Goal: Transaction & Acquisition: Book appointment/travel/reservation

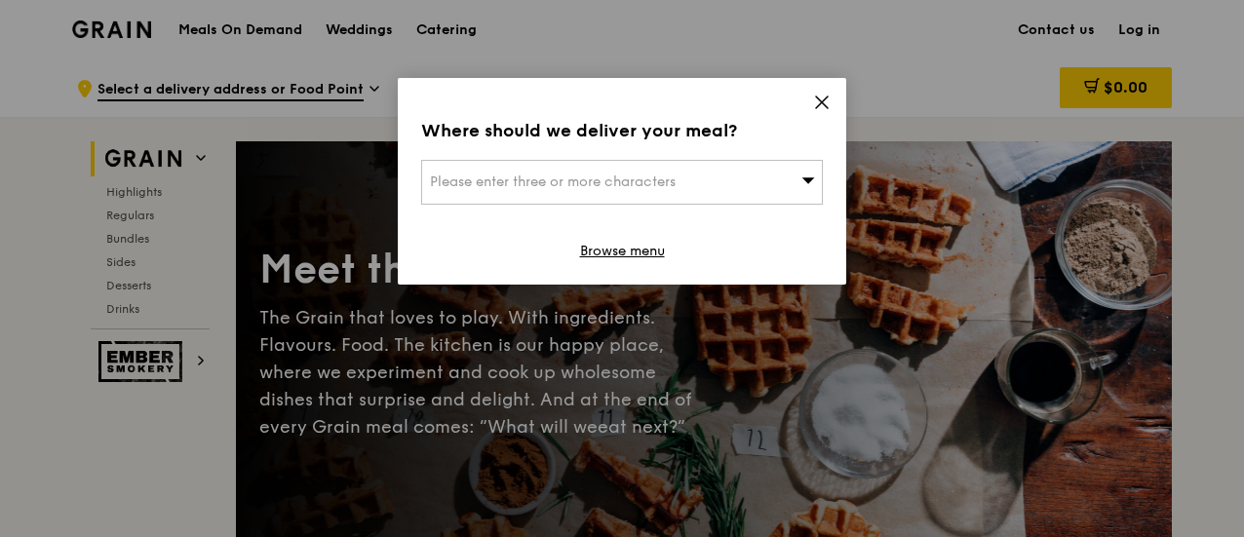
click at [752, 169] on div "Please enter three or more characters" at bounding box center [622, 182] width 402 height 45
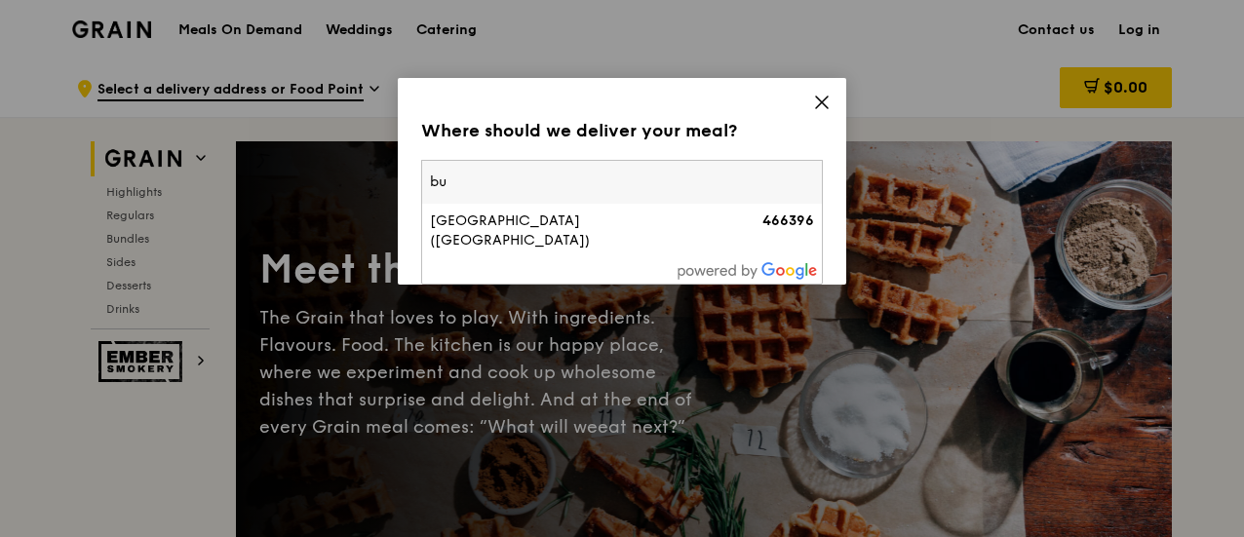
type input "b"
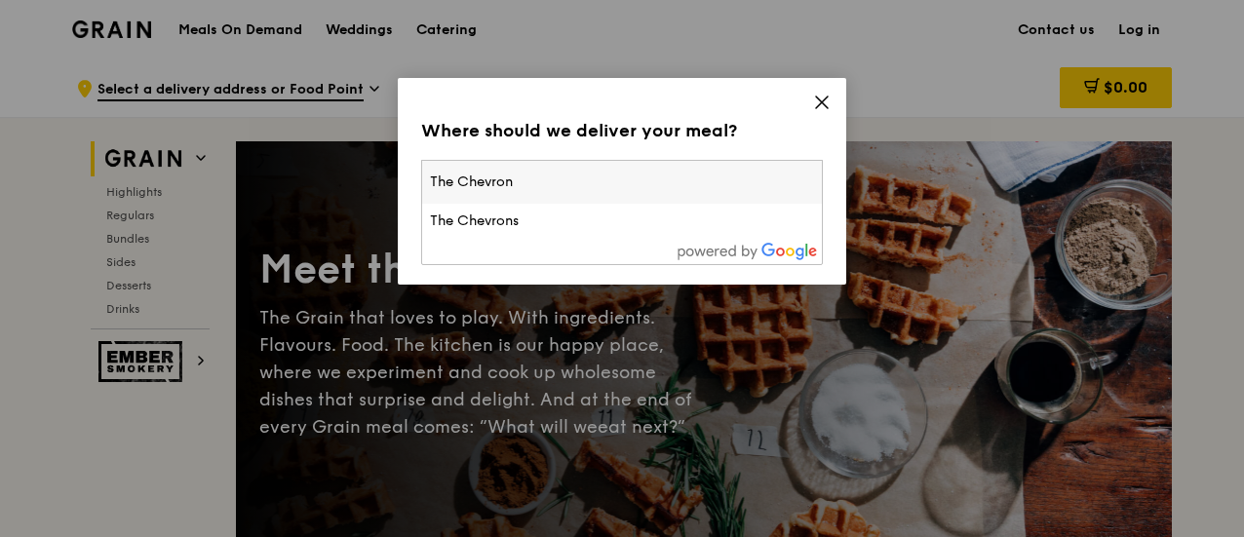
click at [690, 202] on input "The Chevron" at bounding box center [622, 182] width 400 height 43
type input "The Chevron"
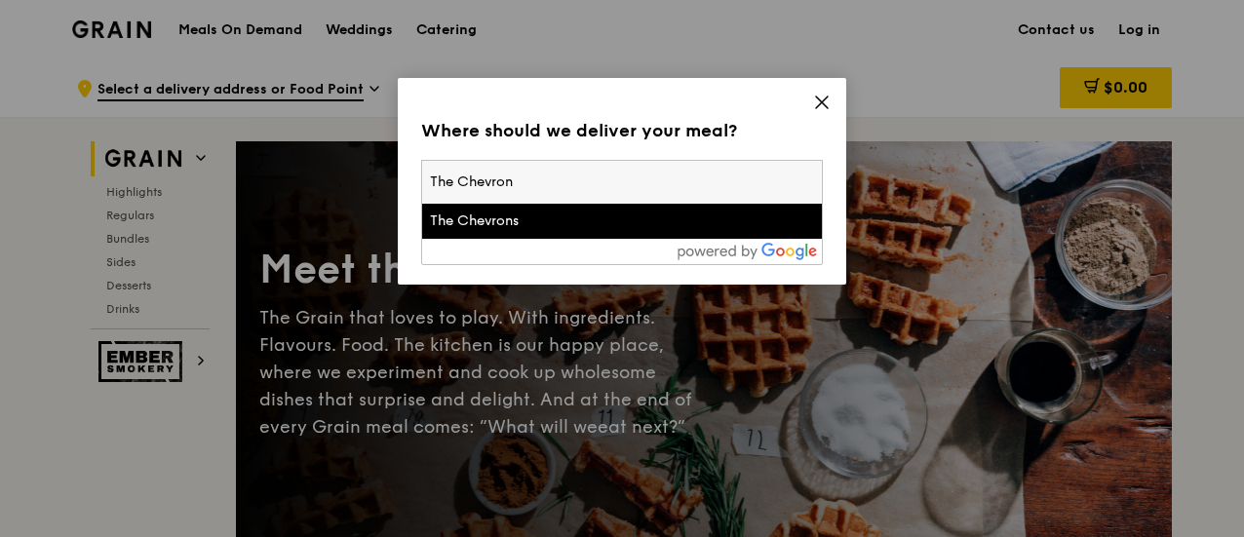
click at [689, 205] on li "The Chevrons" at bounding box center [622, 221] width 400 height 35
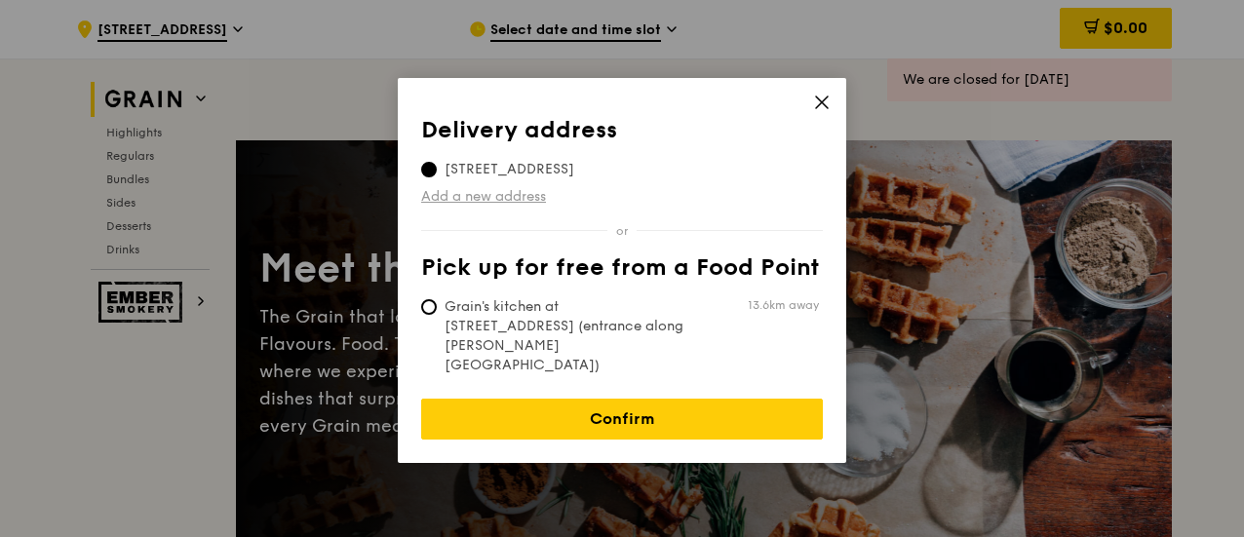
scroll to position [195, 0]
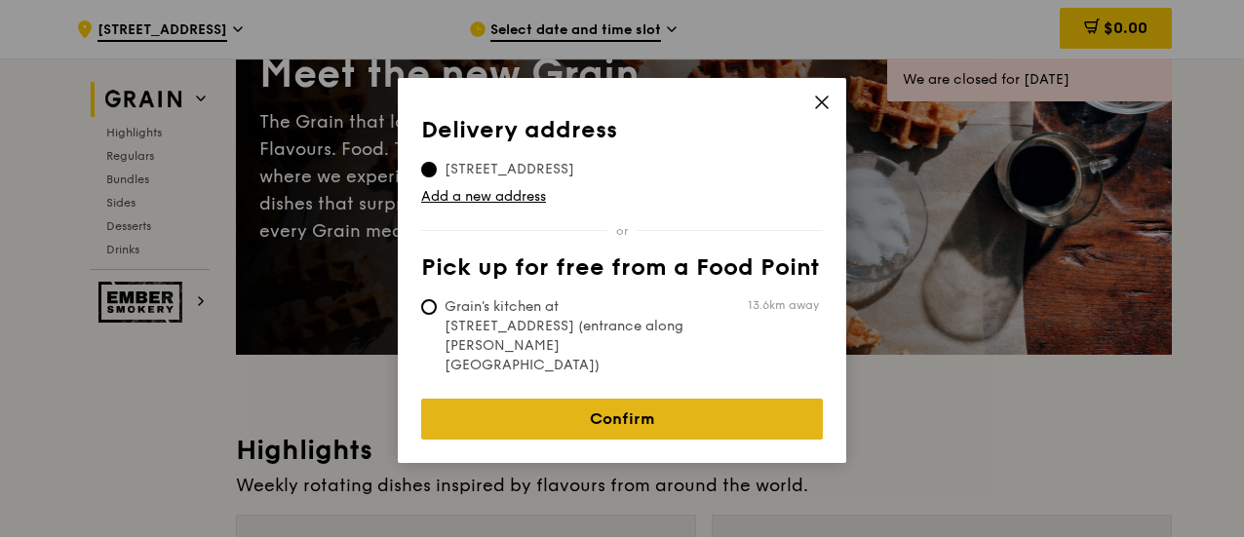
click at [641, 399] on link "Confirm" at bounding box center [622, 419] width 402 height 41
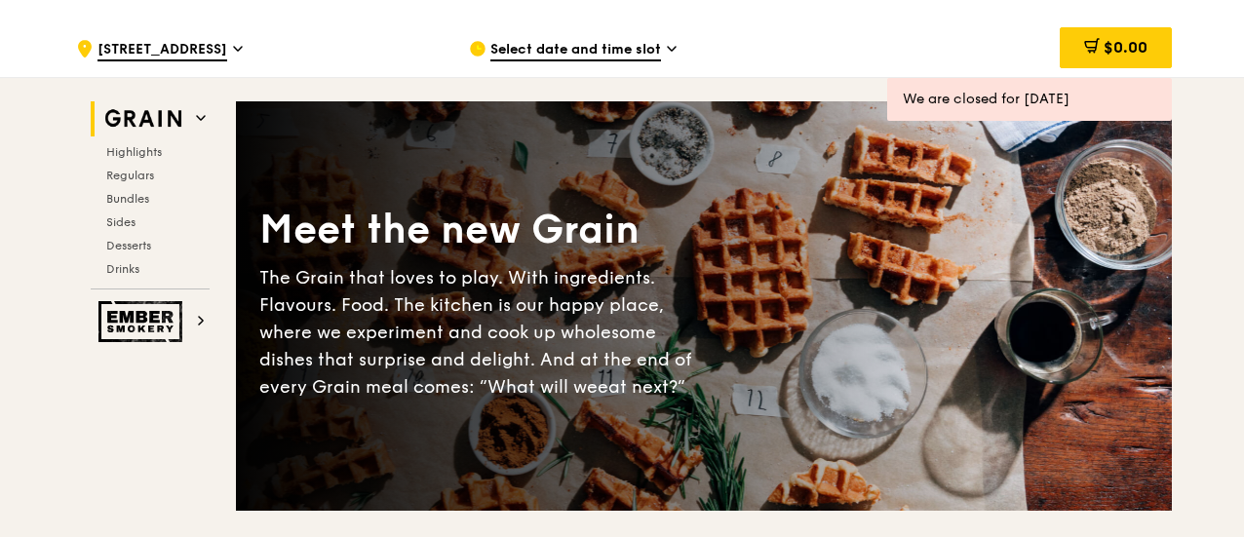
scroll to position [0, 0]
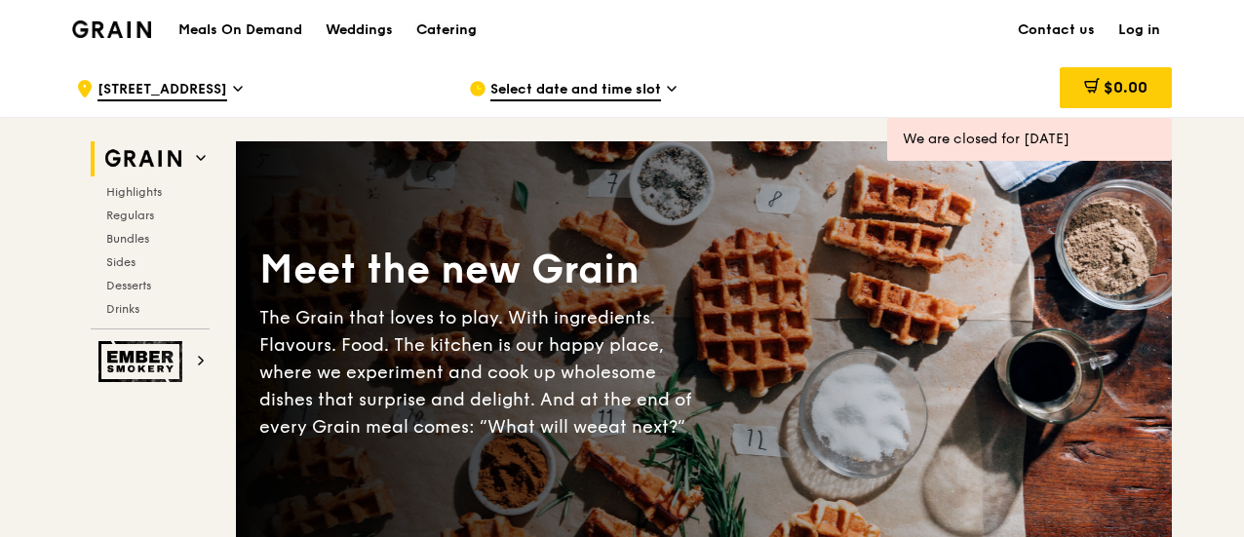
click at [454, 33] on div "Catering" at bounding box center [446, 30] width 60 height 58
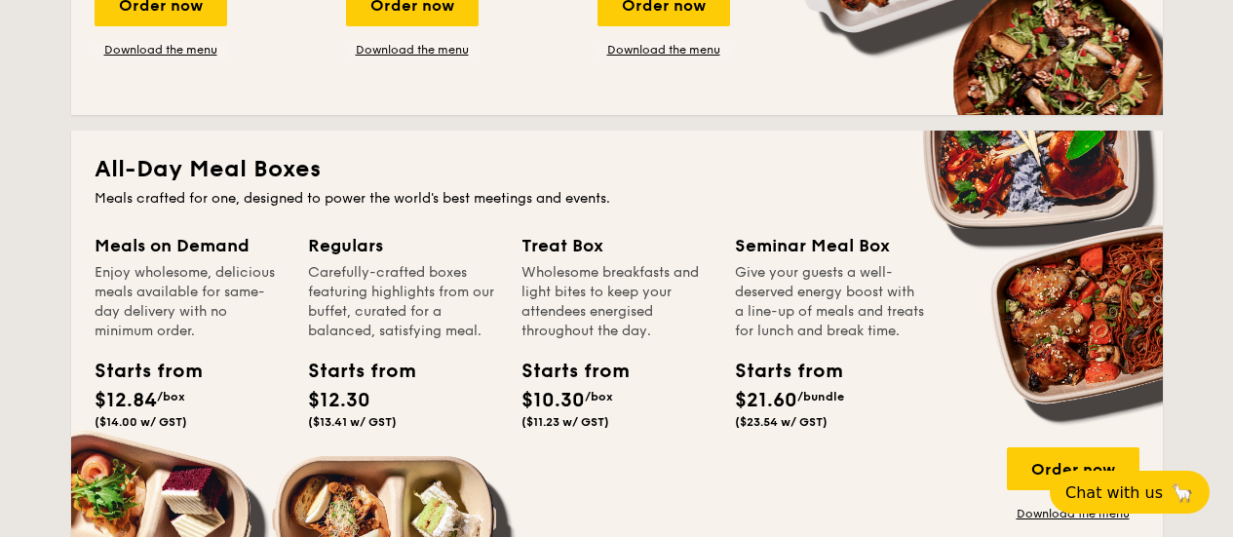
scroll to position [1072, 0]
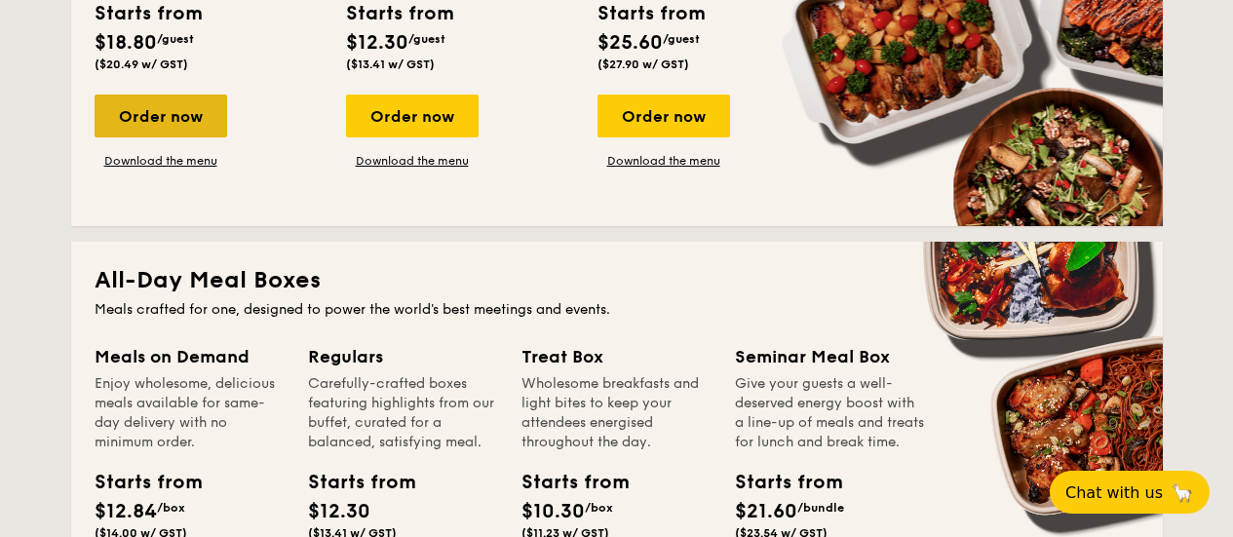
click at [200, 124] on div "Order now" at bounding box center [161, 116] width 133 height 43
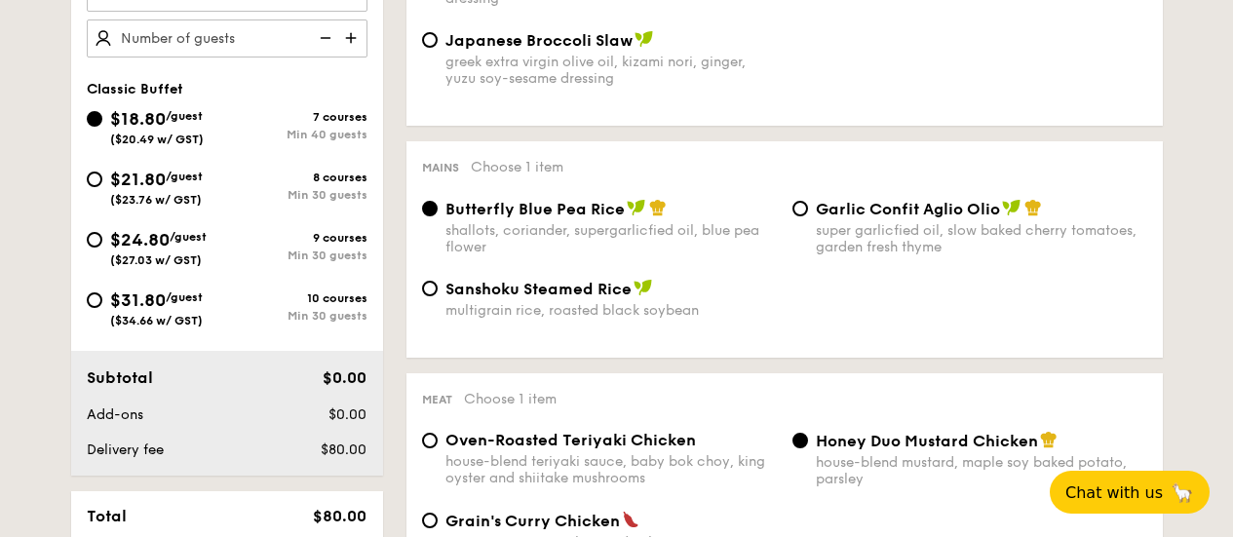
scroll to position [682, 0]
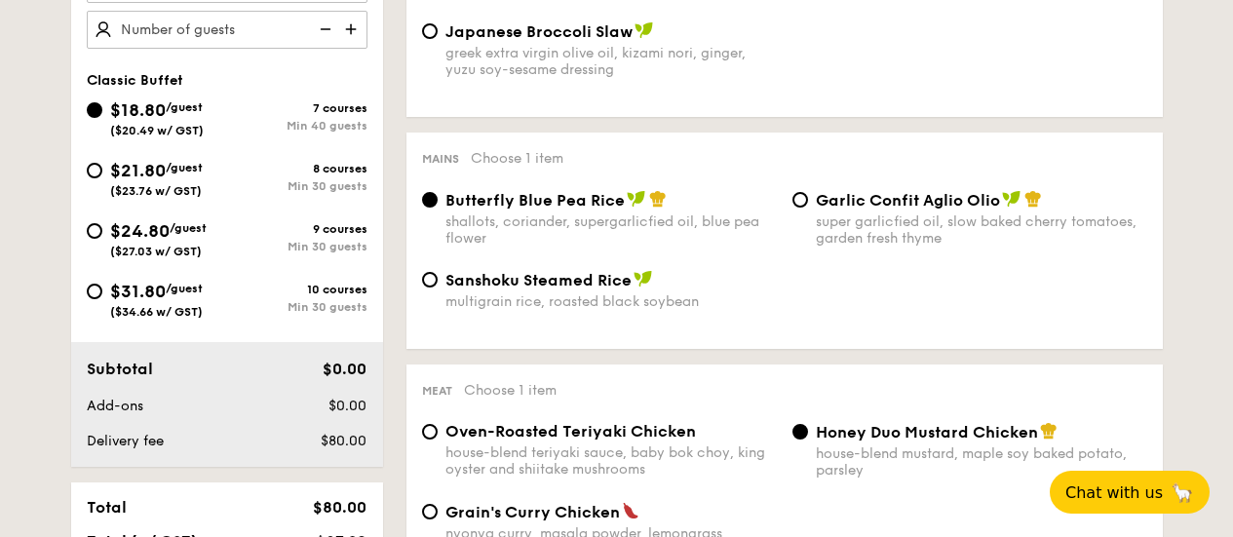
click at [640, 230] on div "shallots, coriander, supergarlicfied oil, blue pea flower" at bounding box center [611, 229] width 331 height 33
click at [438, 208] on input "Butterfly Blue Pea Rice shallots, coriander, supergarlicfied oil, blue pea flow…" at bounding box center [430, 200] width 16 height 16
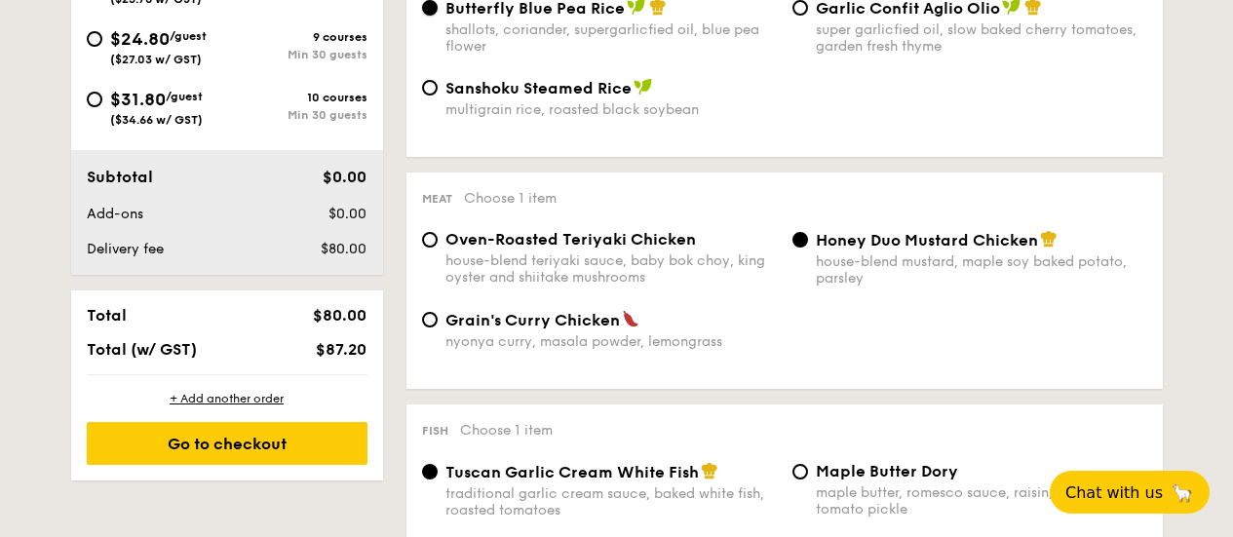
scroll to position [877, 0]
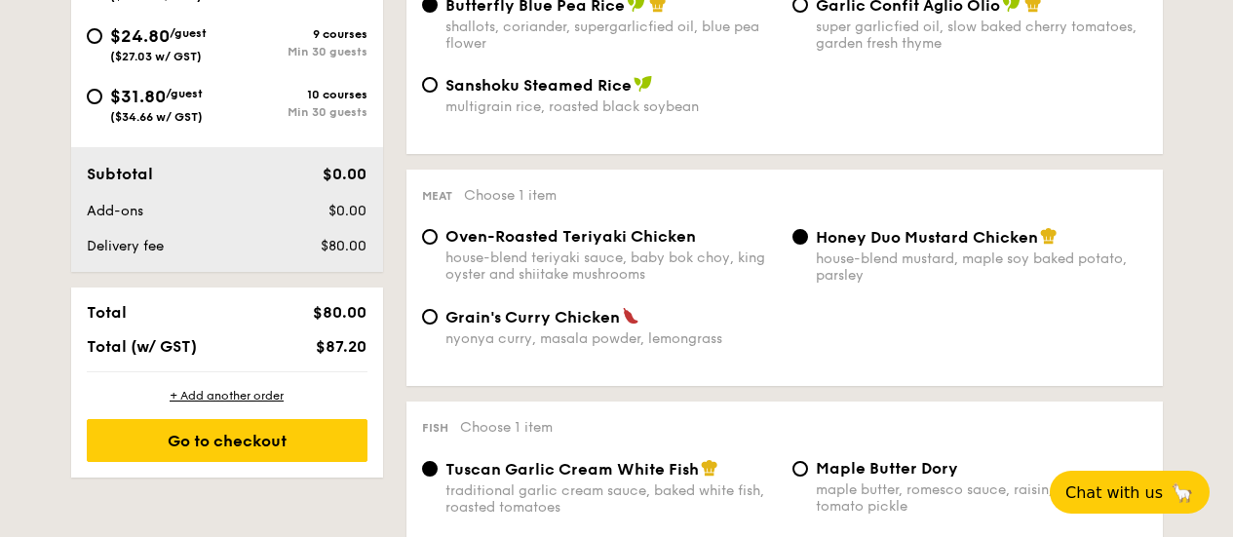
click at [660, 336] on div "nyonya curry, masala powder, lemongrass" at bounding box center [611, 338] width 331 height 17
click at [438, 325] on input "Grain's Curry Chicken nyonya curry, masala powder, lemongrass" at bounding box center [430, 317] width 16 height 16
radio input "true"
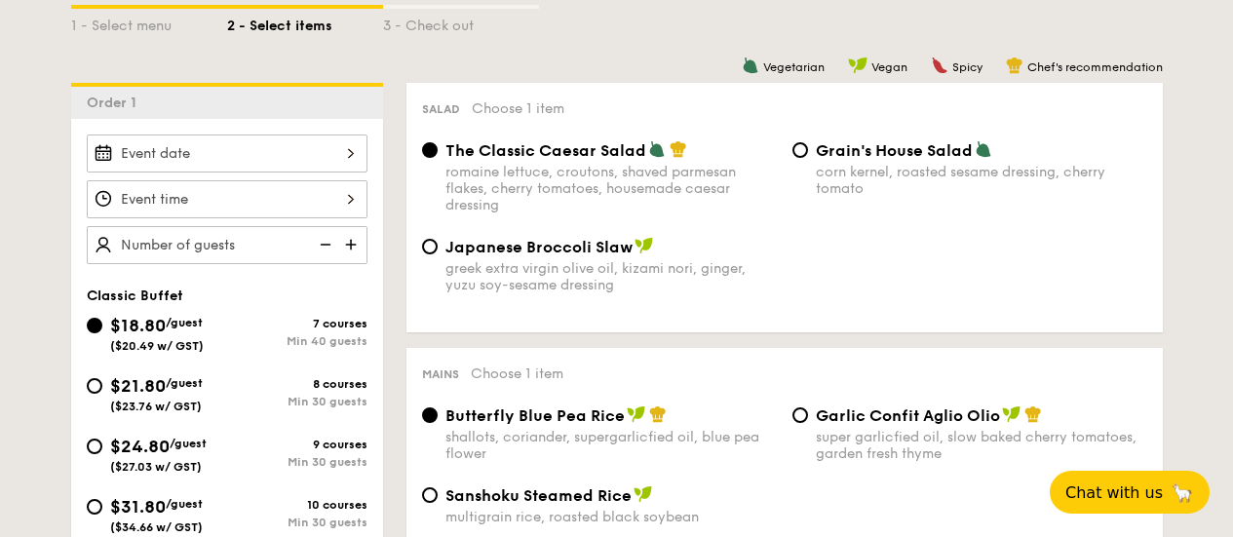
scroll to position [487, 0]
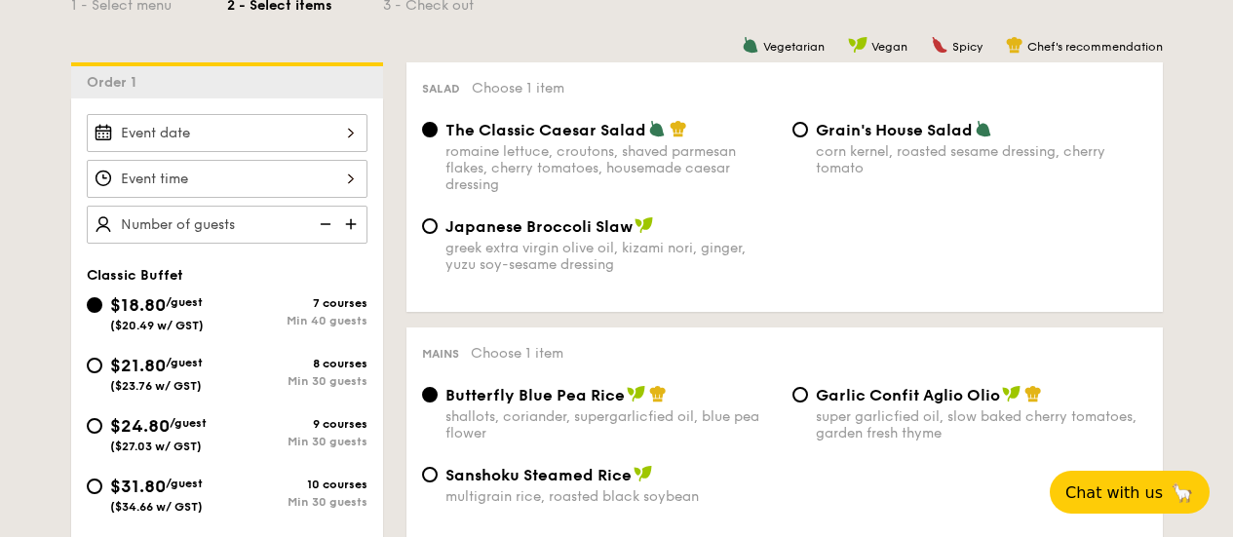
click at [330, 136] on div at bounding box center [227, 133] width 281 height 38
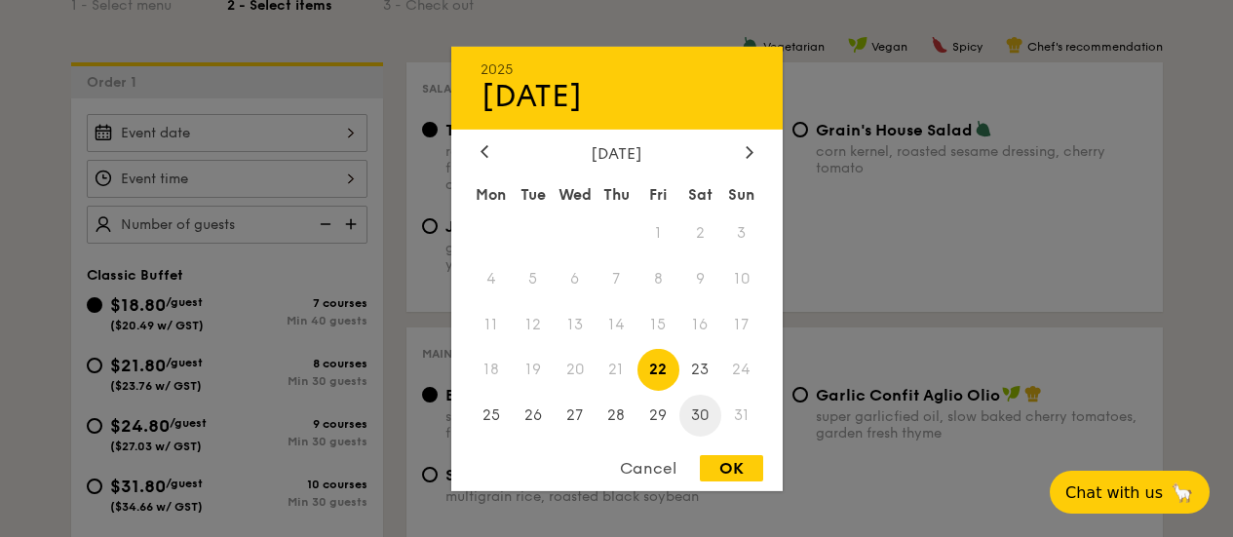
click at [699, 416] on span "30" at bounding box center [700, 416] width 42 height 42
click at [719, 462] on div "OK" at bounding box center [731, 468] width 63 height 26
type input "[DATE]"
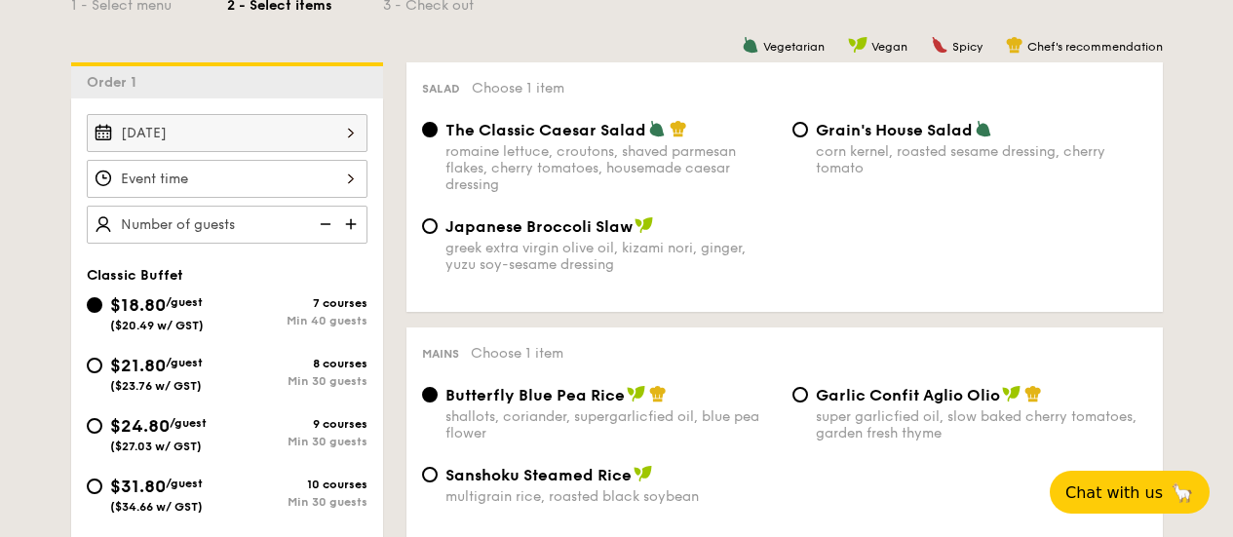
click at [259, 181] on div at bounding box center [227, 179] width 281 height 38
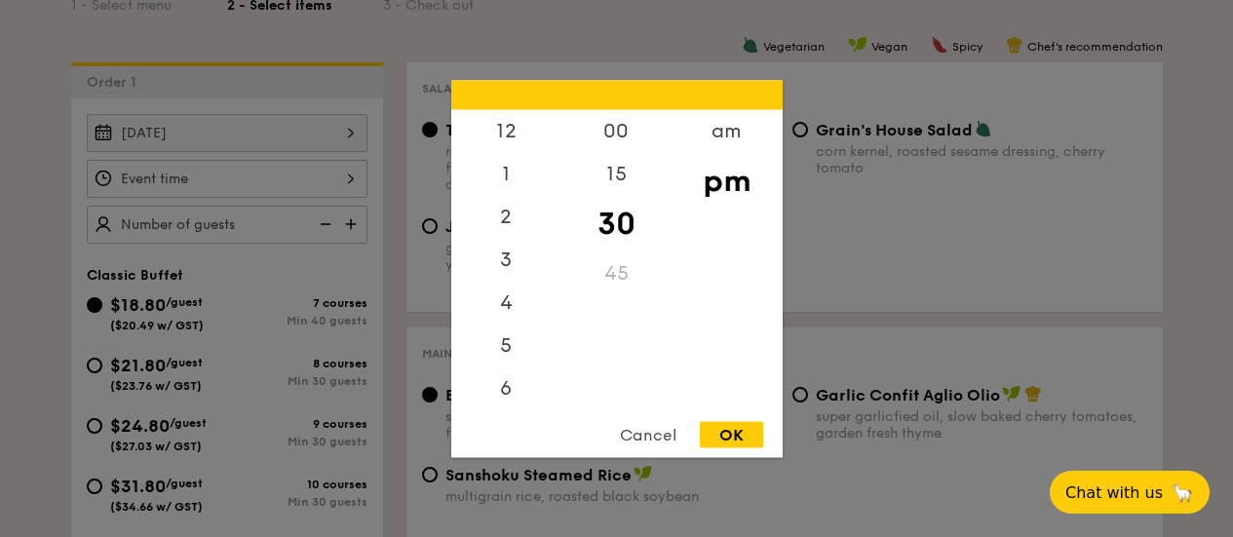
scroll to position [86, 0]
click at [515, 314] on div "6" at bounding box center [506, 309] width 110 height 57
click at [622, 272] on div "45" at bounding box center [617, 280] width 110 height 57
click at [716, 419] on div "12 1 2 3 4 5 6 7 8 9 10 11 00 15 30 45 am pm Cancel OK" at bounding box center [616, 268] width 331 height 377
click at [721, 428] on div "OK" at bounding box center [731, 434] width 63 height 26
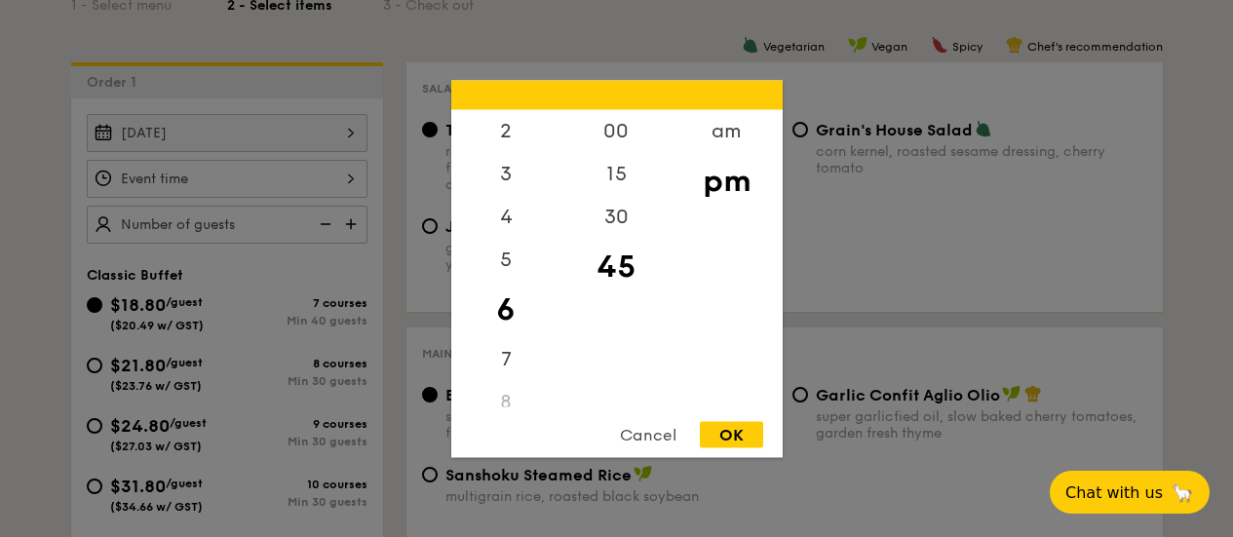
type input "6:45PM"
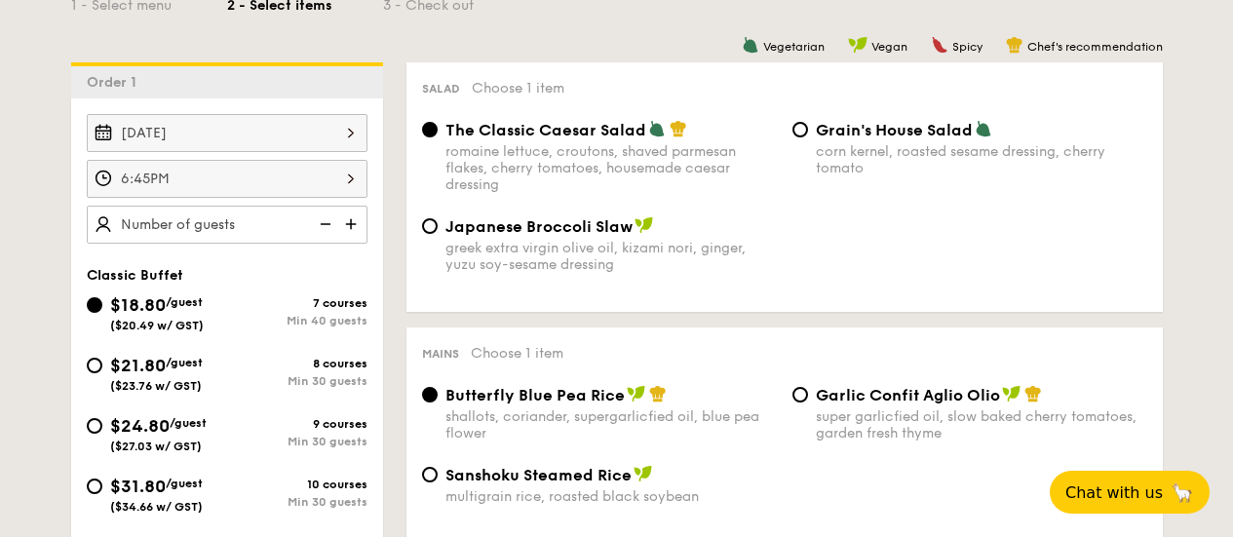
click at [350, 226] on img at bounding box center [352, 224] width 29 height 37
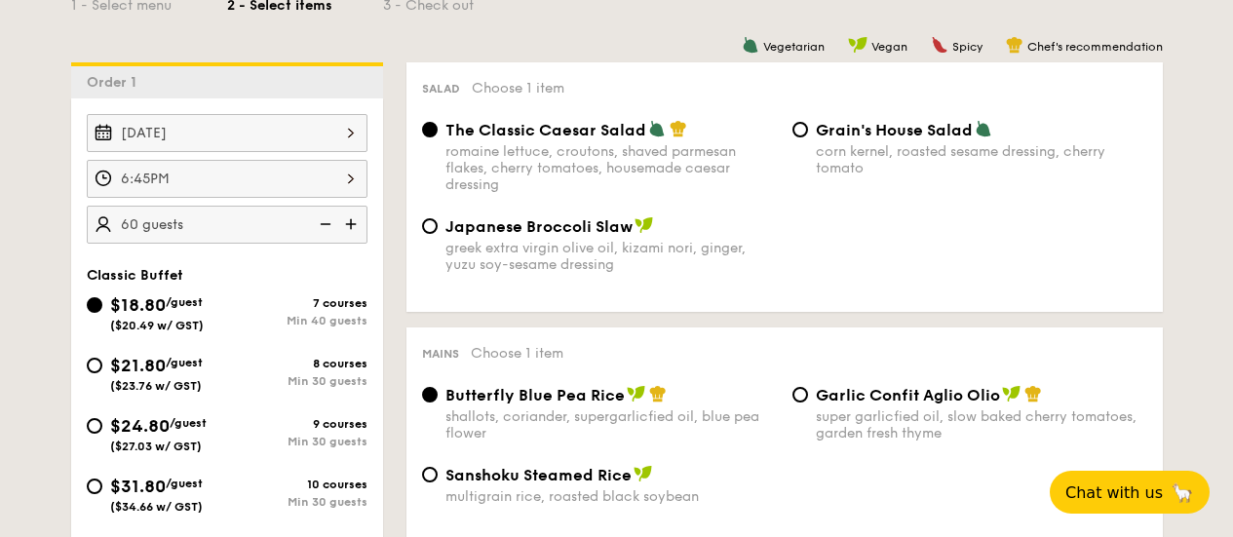
click at [350, 226] on img at bounding box center [352, 224] width 29 height 37
click at [331, 223] on img at bounding box center [323, 224] width 29 height 37
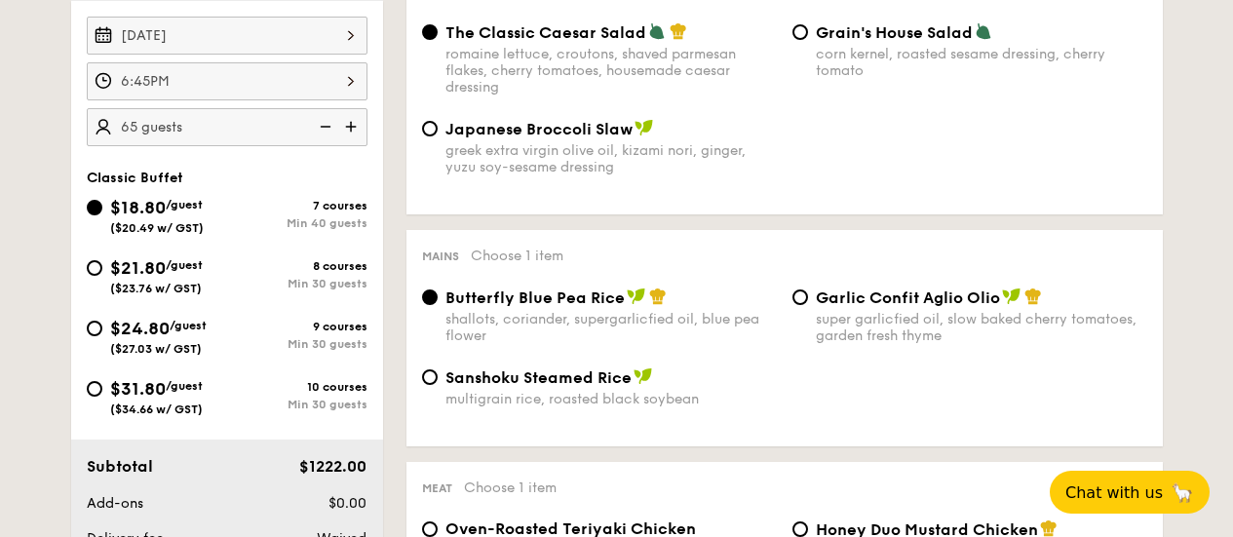
scroll to position [487, 0]
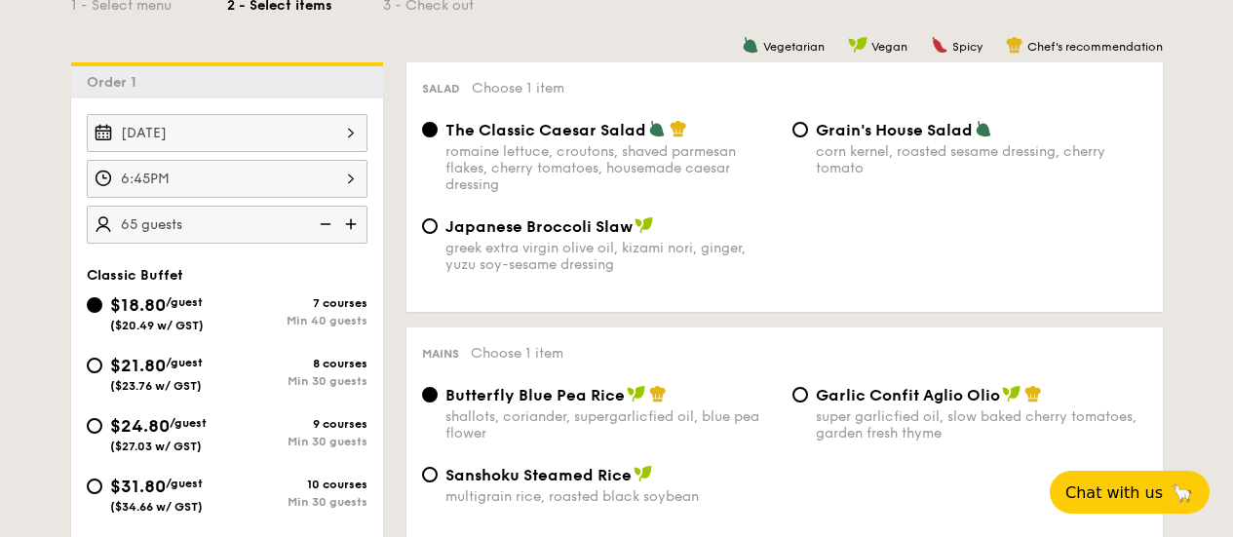
click at [319, 226] on img at bounding box center [323, 224] width 29 height 37
type input "60 guests"
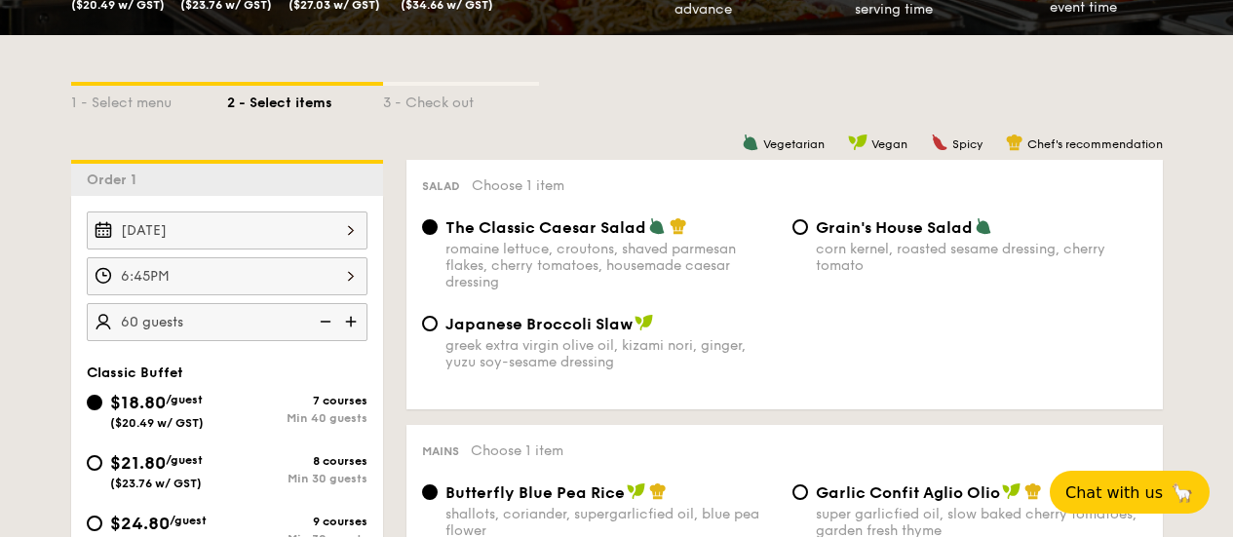
scroll to position [585, 0]
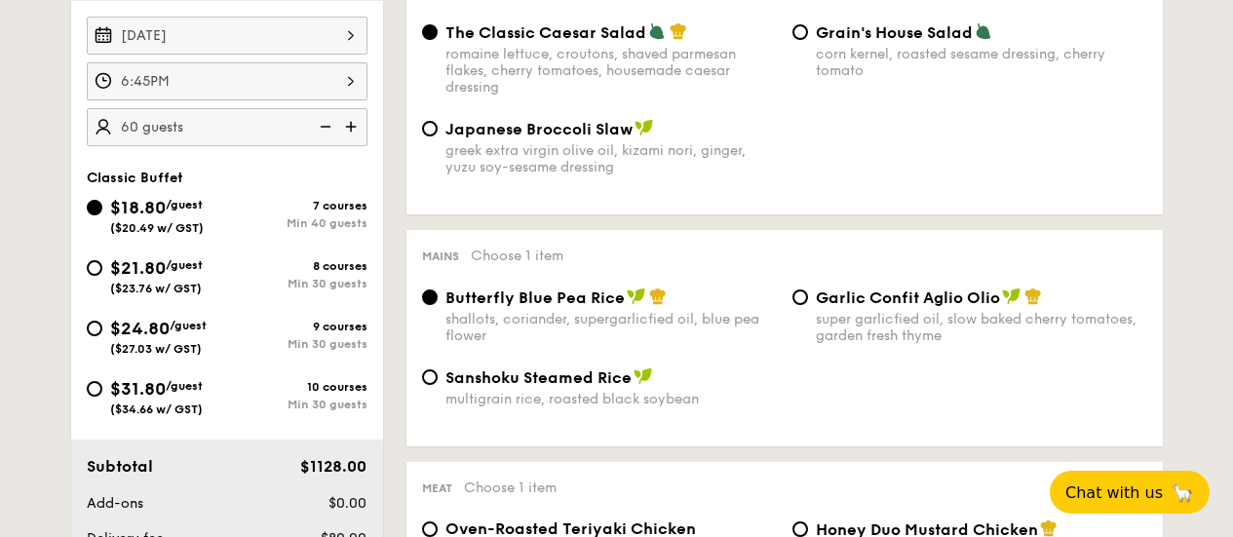
click at [108, 274] on div "$21.80 /guest ($23.76 w/ GST)" at bounding box center [157, 274] width 140 height 41
click at [102, 274] on input "$21.80 /guest ($23.76 w/ GST) 8 courses Min 30 guests" at bounding box center [95, 268] width 16 height 16
radio input "true"
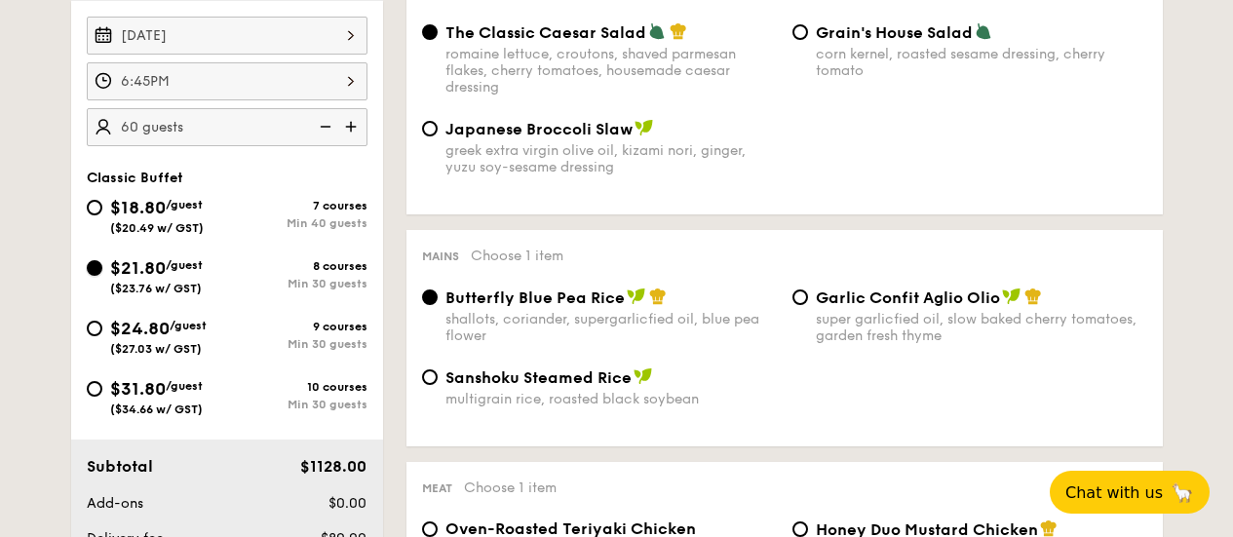
radio input "true"
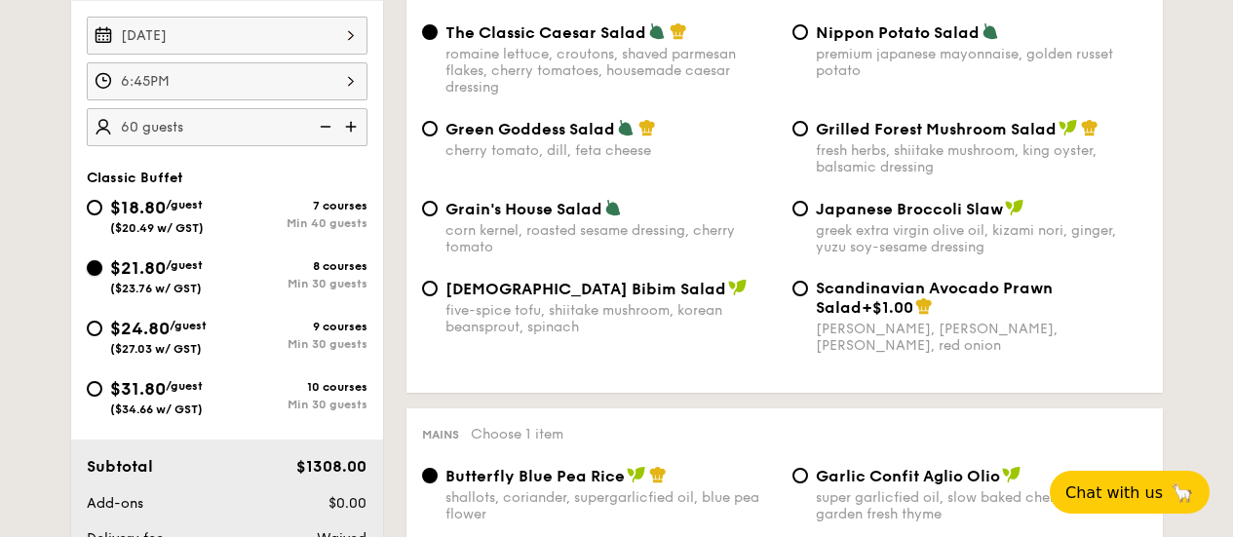
scroll to position [487, 0]
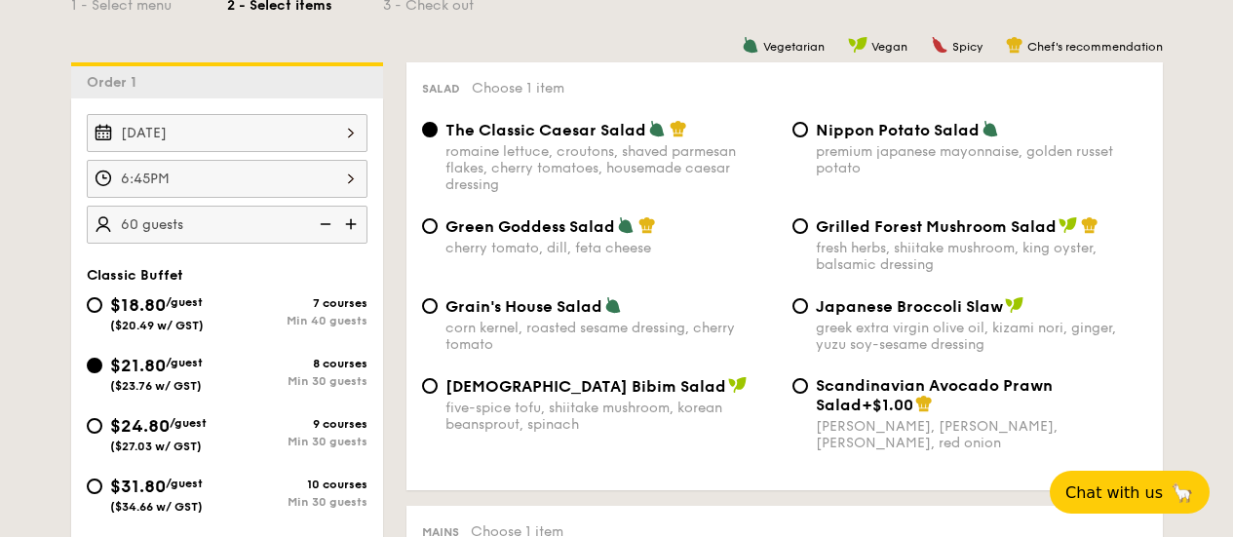
click at [808, 233] on div "Grilled Forest Mushroom Salad fresh herbs, shiitake mushroom, king oyster, bals…" at bounding box center [970, 244] width 370 height 57
click at [803, 231] on input "Grilled Forest Mushroom Salad fresh herbs, shiitake mushroom, king oyster, bals…" at bounding box center [801, 226] width 16 height 16
radio input "true"
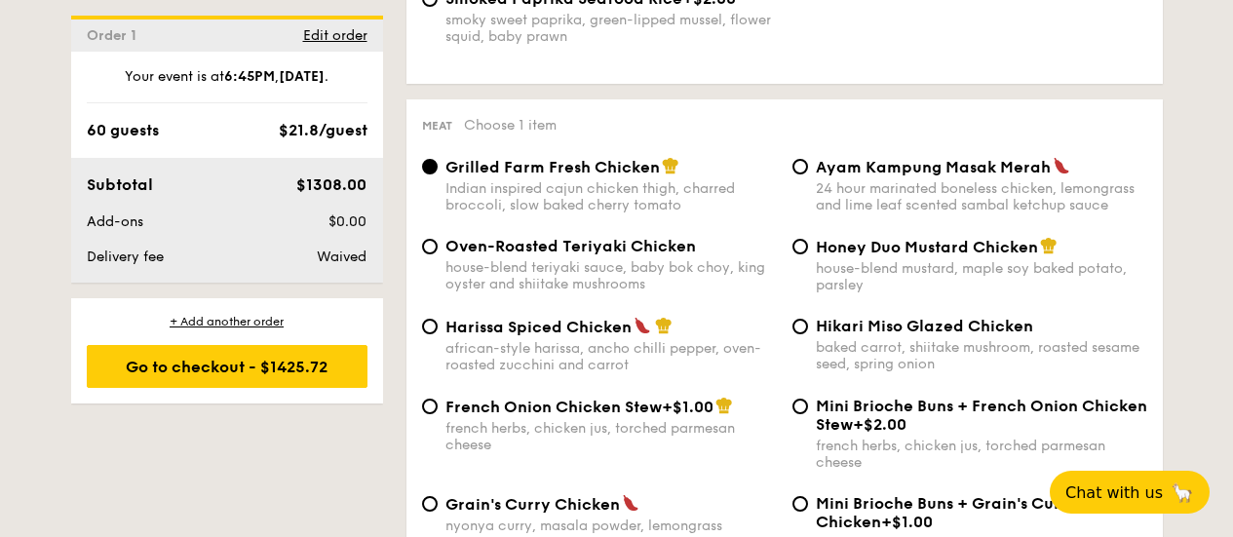
scroll to position [1462, 0]
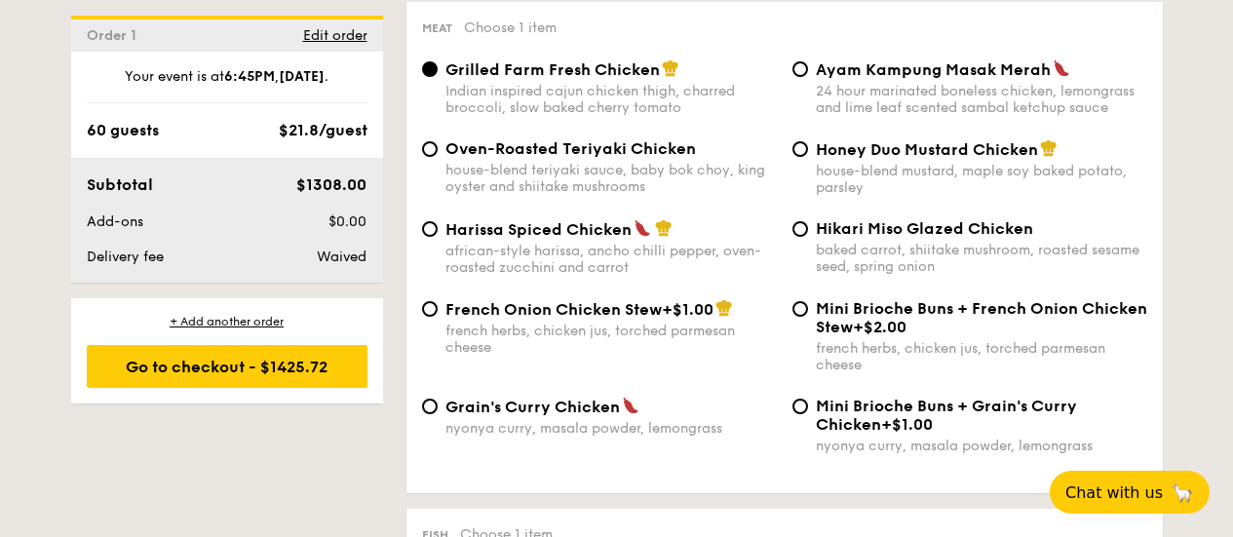
click at [511, 408] on span "Grain's Curry Chicken" at bounding box center [533, 407] width 175 height 19
click at [438, 408] on input "Grain's Curry Chicken nyonya curry, masala powder, lemongrass" at bounding box center [430, 407] width 16 height 16
radio input "true"
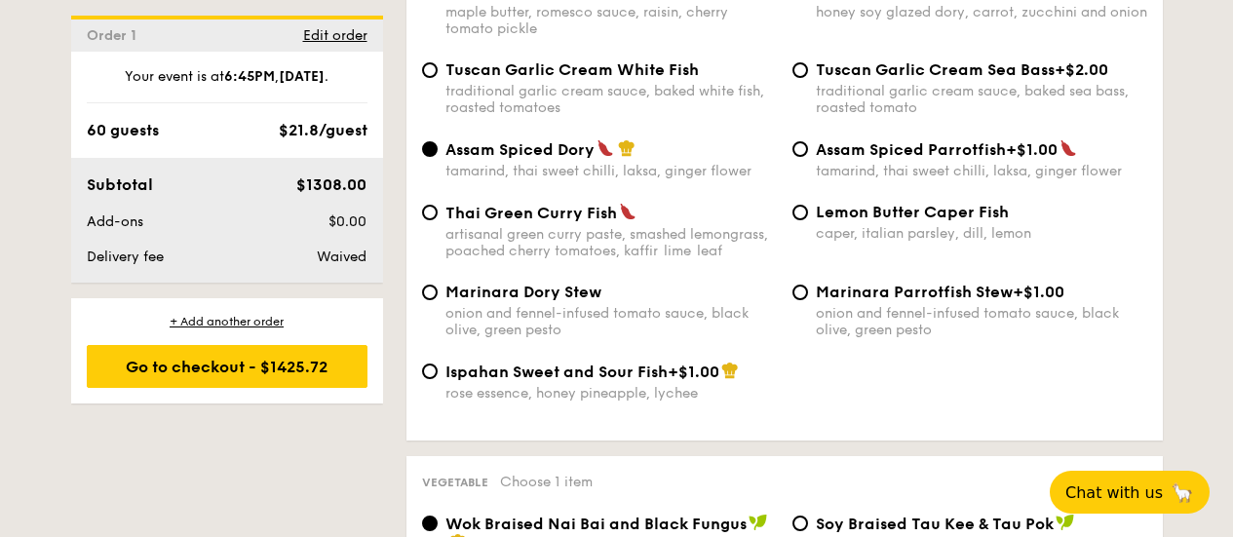
scroll to position [1950, 0]
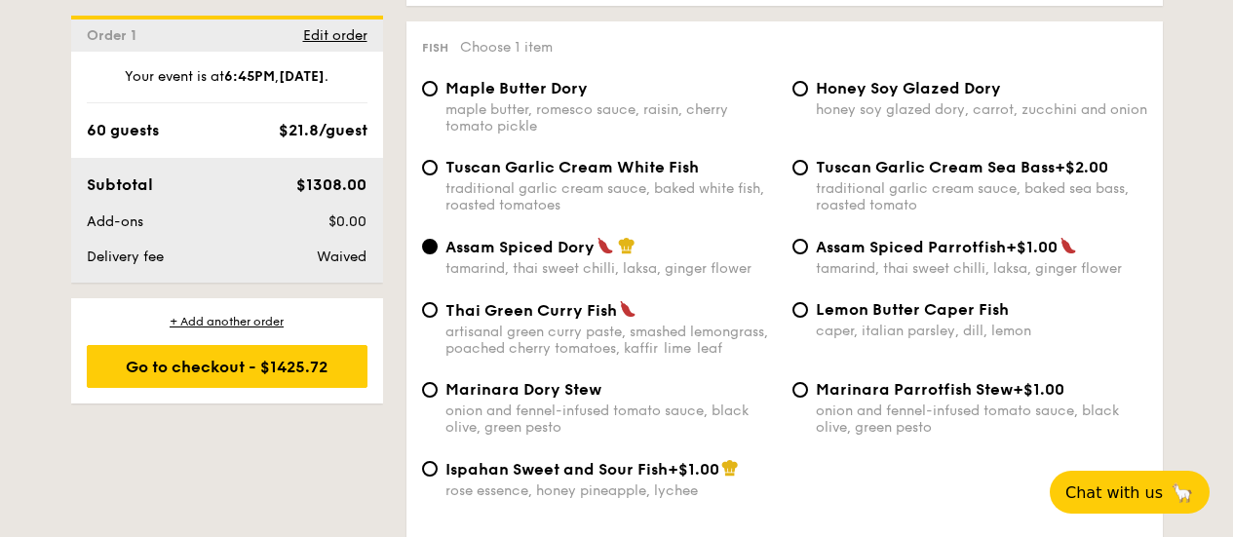
click at [900, 201] on div "traditional garlic cream sauce, baked sea bass, roasted tomato" at bounding box center [981, 196] width 331 height 33
click at [808, 175] on input "Tuscan Garlic Cream Sea Bass +$2.00 traditional garlic cream sauce, baked sea b…" at bounding box center [801, 168] width 16 height 16
radio input "true"
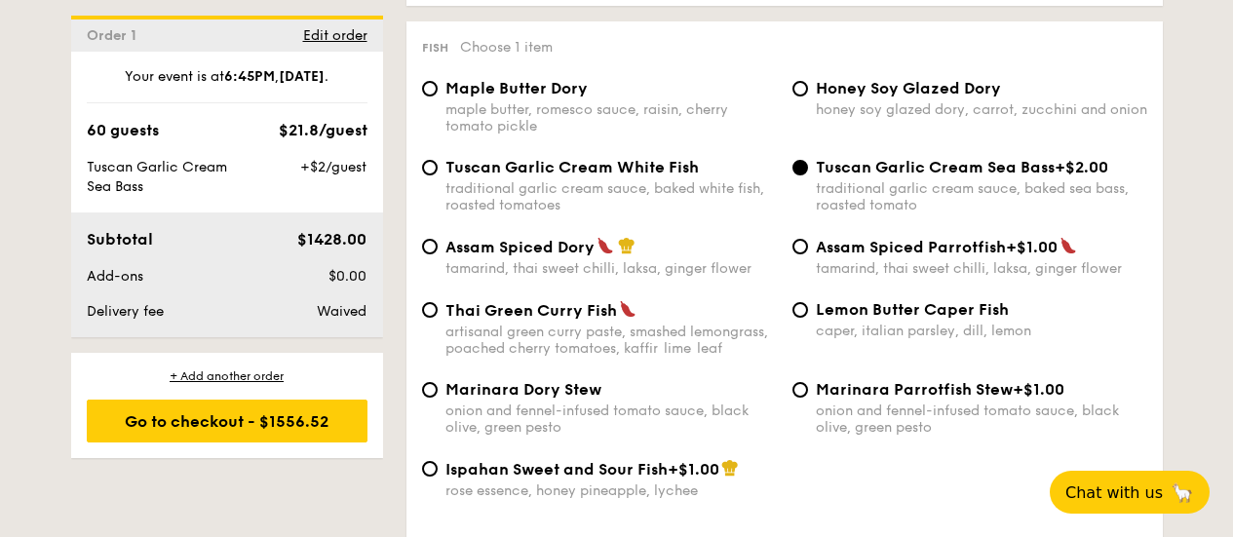
click at [588, 201] on div "traditional garlic cream sauce, baked white fish, roasted tomatoes" at bounding box center [611, 196] width 331 height 33
click at [438, 175] on input "Tuscan Garlic Cream White Fish traditional garlic cream sauce, baked white fish…" at bounding box center [430, 168] width 16 height 16
radio input "true"
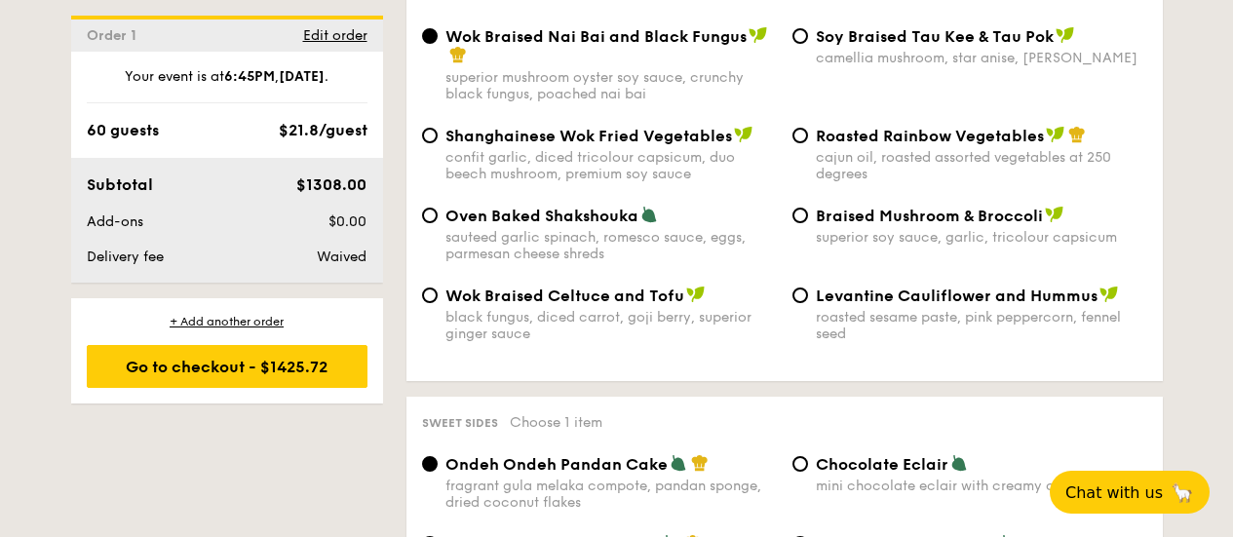
scroll to position [2437, 0]
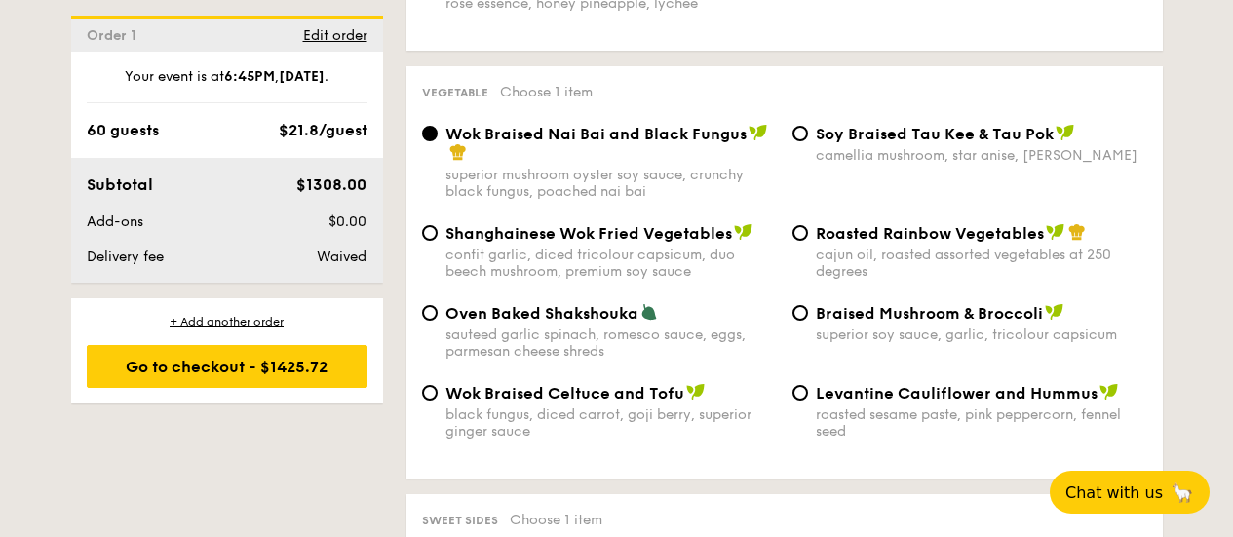
click at [596, 323] on span "Oven Baked Shakshouka" at bounding box center [542, 313] width 193 height 19
click at [438, 321] on input "Oven Baked Shakshouka sauteed garlic spinach, romesco sauce, eggs, parmesan che…" at bounding box center [430, 313] width 16 height 16
radio input "true"
click at [828, 243] on span "Roasted Rainbow Vegetables" at bounding box center [930, 233] width 228 height 19
click at [808, 241] on input "Roasted Rainbow Vegetables cajun oil, roasted assorted vegetables at 250 degrees" at bounding box center [801, 233] width 16 height 16
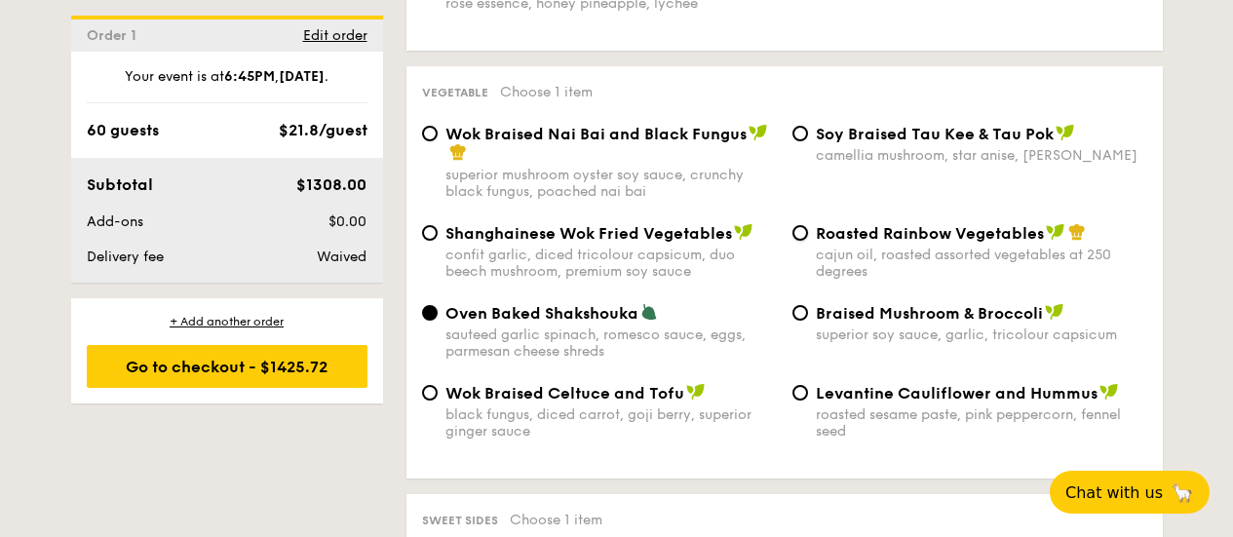
radio input "true"
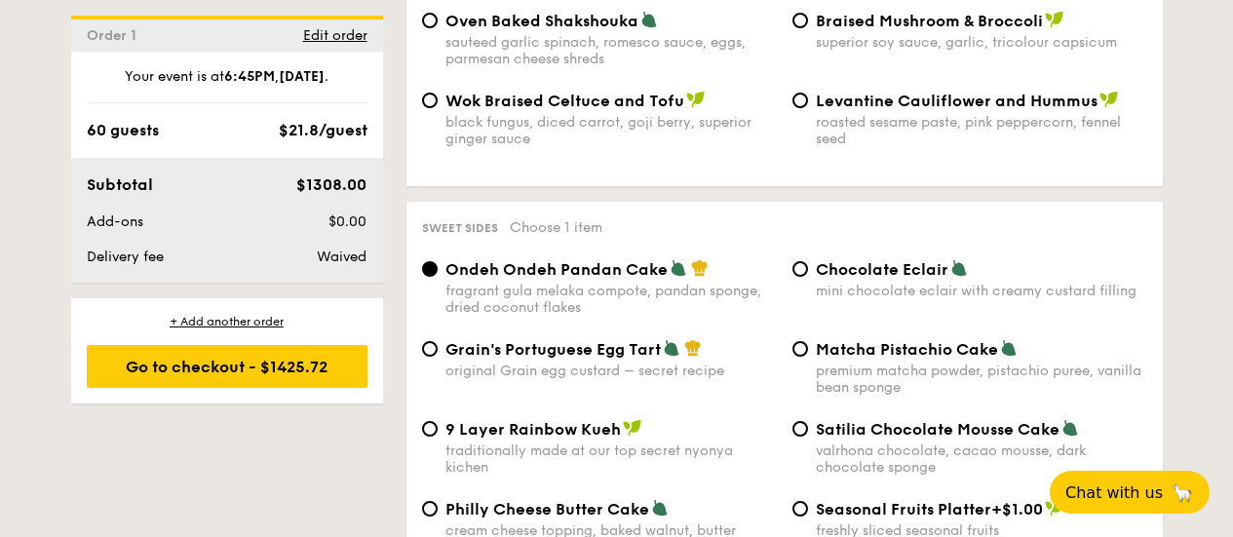
scroll to position [2827, 0]
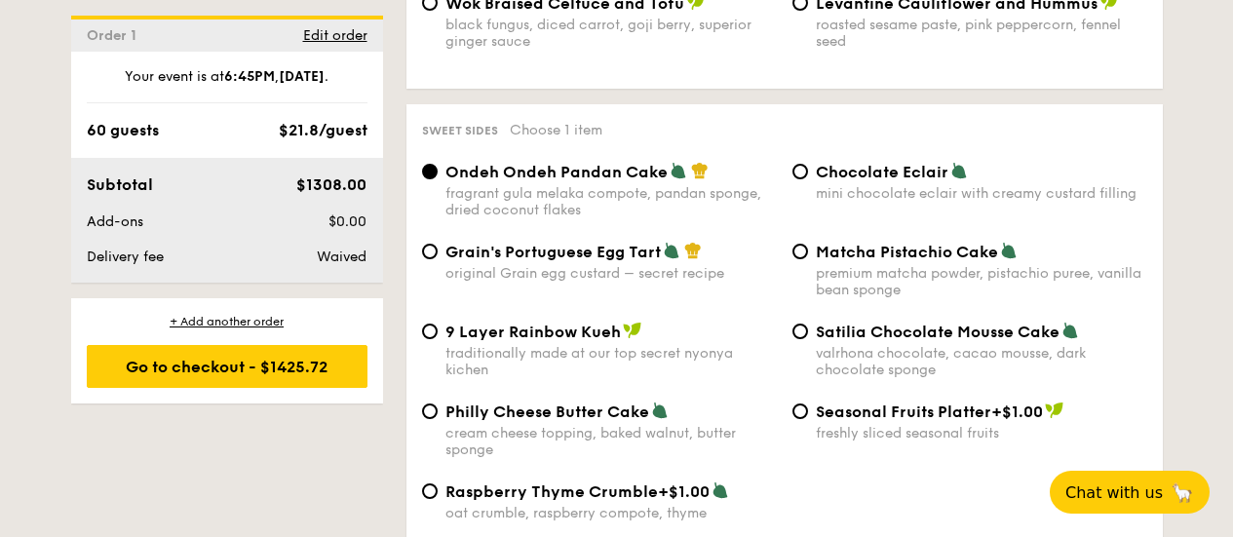
click at [508, 341] on span "9 Layer Rainbow Kueh" at bounding box center [533, 332] width 175 height 19
click at [438, 339] on input "9 Layer Rainbow Kueh traditionally made at our top secret nyonya kichen" at bounding box center [430, 332] width 16 height 16
radio input "true"
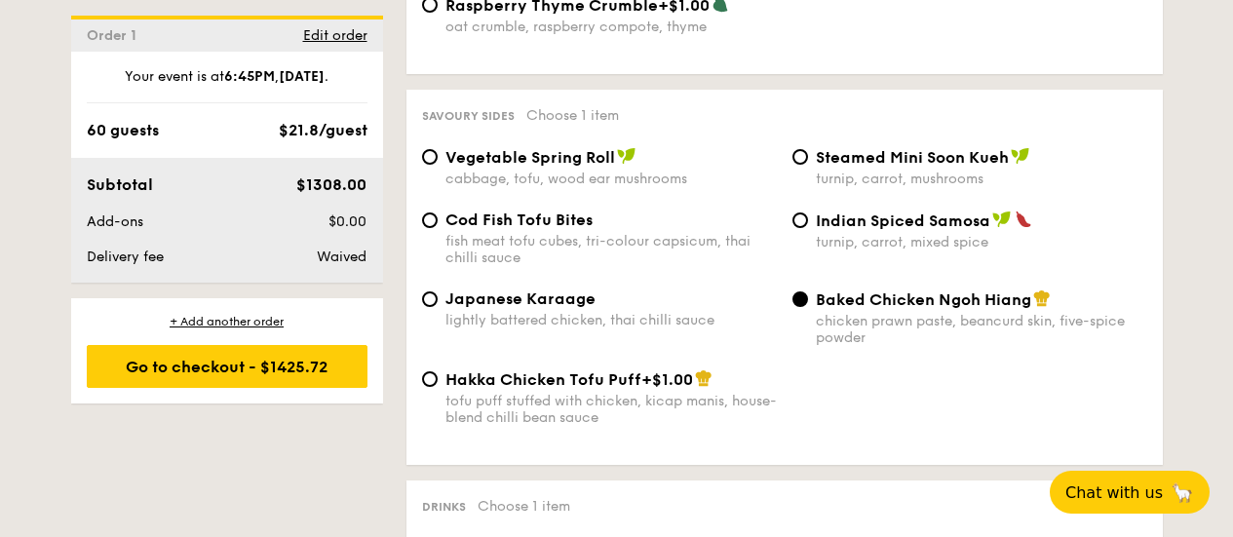
scroll to position [3315, 0]
click at [877, 166] on span "Steamed Mini Soon Kueh" at bounding box center [912, 156] width 193 height 19
click at [808, 164] on input "Steamed Mini Soon Kueh turnip, carrot, mushrooms" at bounding box center [801, 156] width 16 height 16
radio input "true"
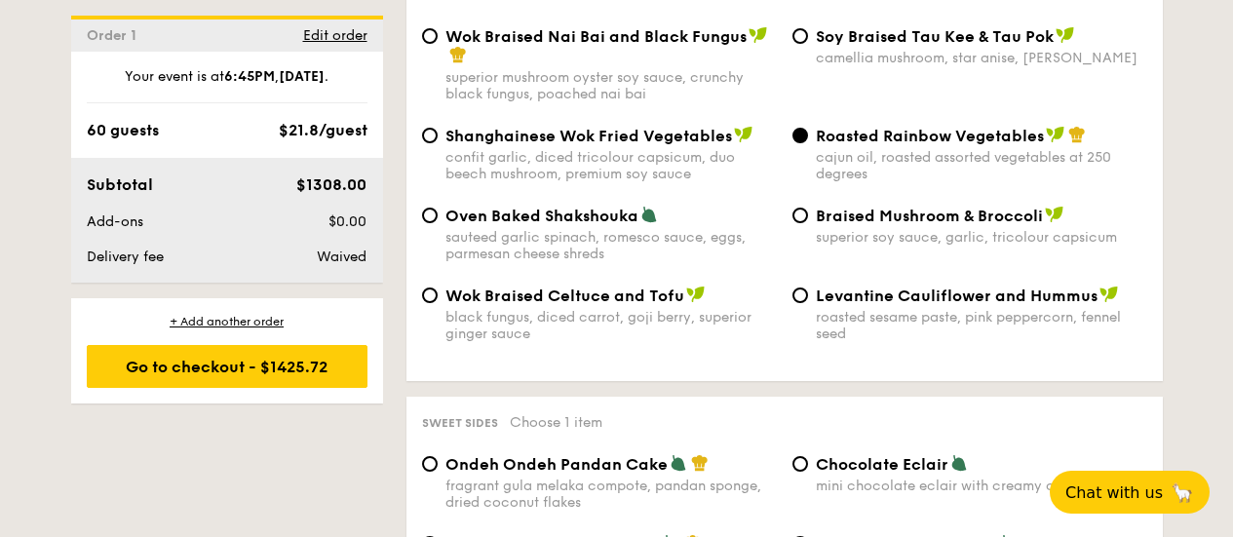
scroll to position [2437, 0]
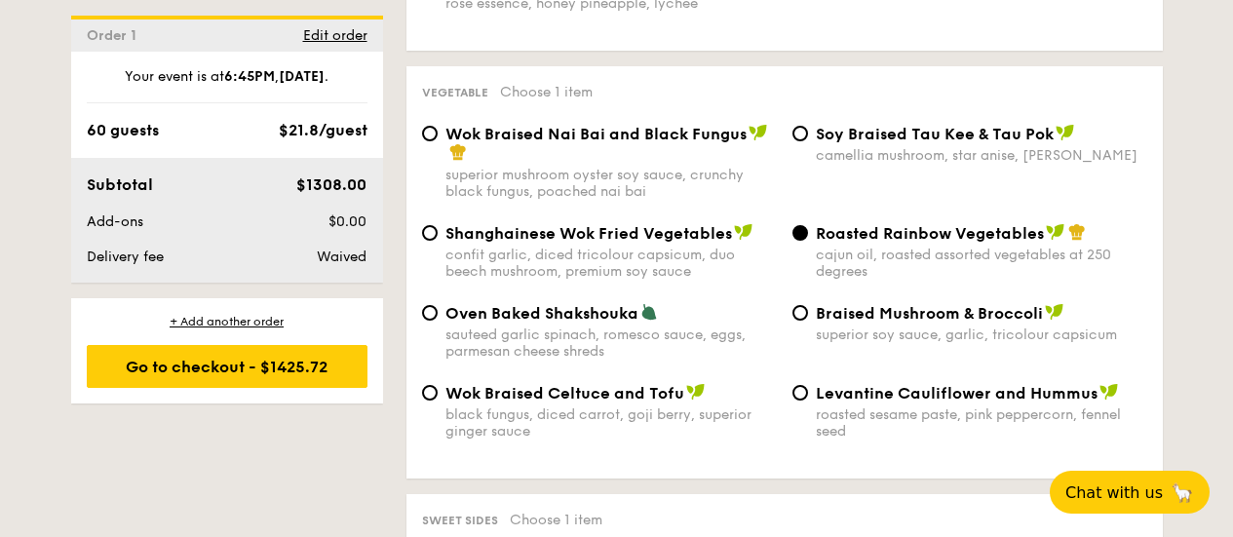
click at [489, 323] on span "Oven Baked Shakshouka" at bounding box center [542, 313] width 193 height 19
click at [438, 321] on input "Oven Baked Shakshouka sauteed garlic spinach, romesco sauce, eggs, parmesan che…" at bounding box center [430, 313] width 16 height 16
radio input "true"
click at [793, 241] on input "Roasted Rainbow Vegetables cajun oil, roasted assorted vegetables at 250 degrees" at bounding box center [801, 233] width 16 height 16
radio input "true"
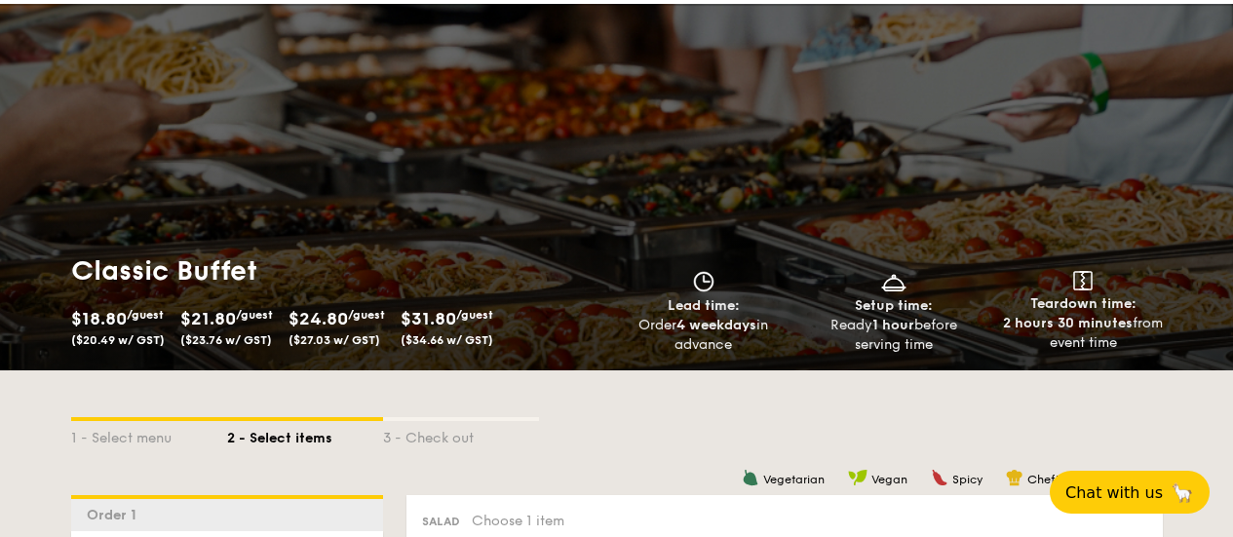
scroll to position [0, 0]
